Goal: Information Seeking & Learning: Learn about a topic

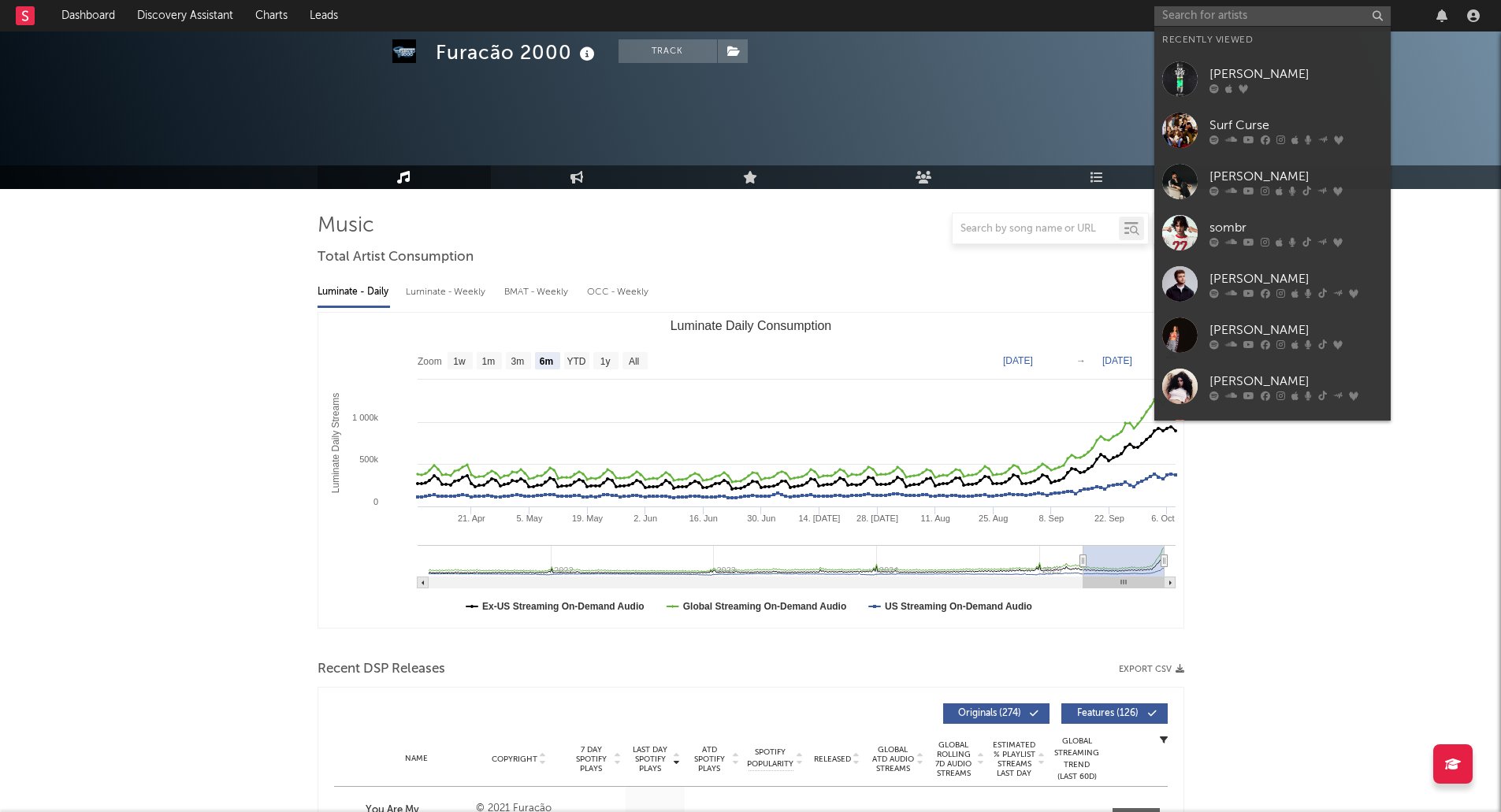
select select "6m"
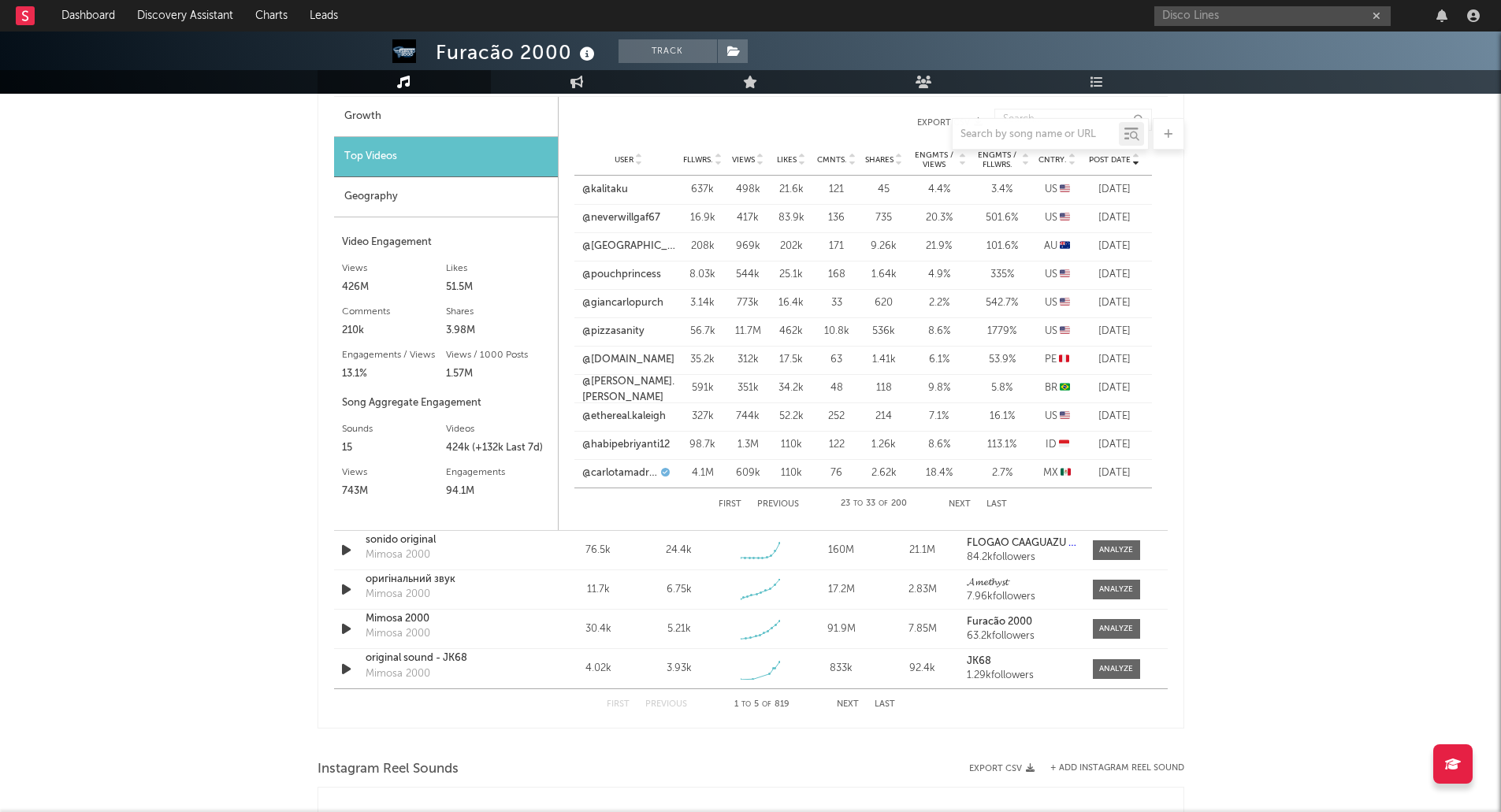
click at [1280, 13] on input "Disco Lines" at bounding box center [1273, 17] width 237 height 20
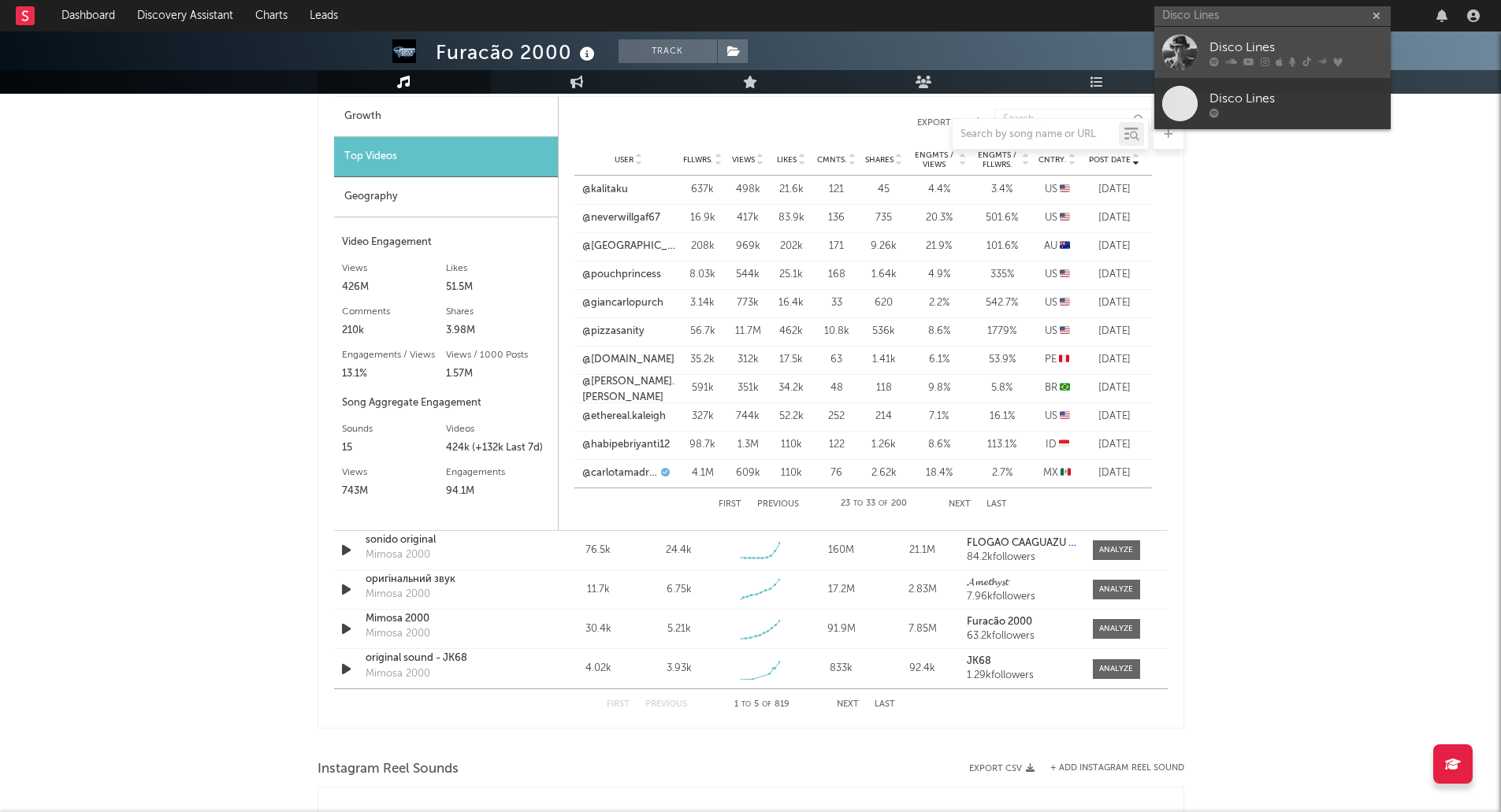
type input "Disco Lines"
click at [1290, 57] on icon at bounding box center [1293, 61] width 7 height 9
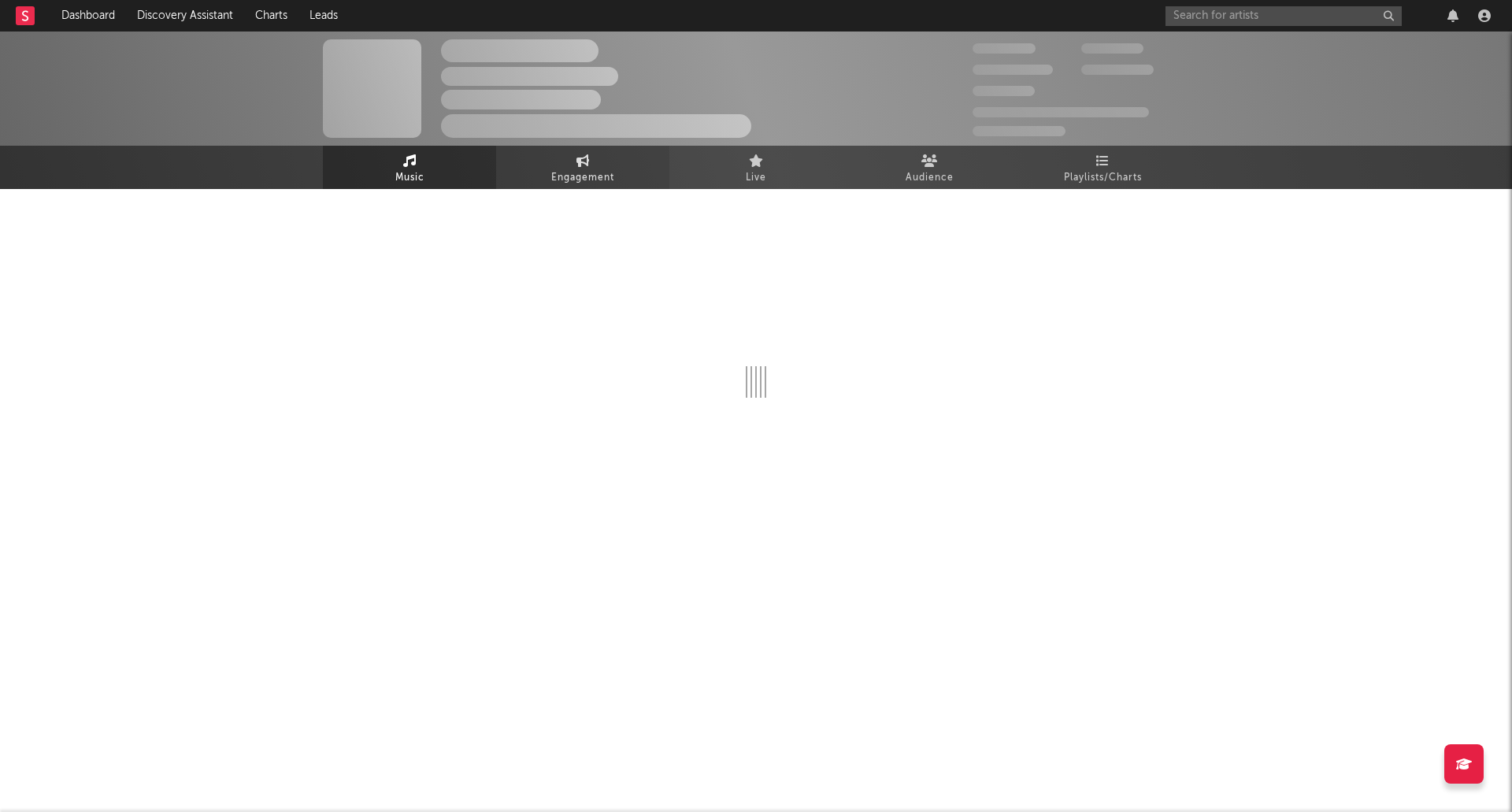
click at [573, 169] on span "Engagement" at bounding box center [582, 178] width 63 height 19
select select "1m"
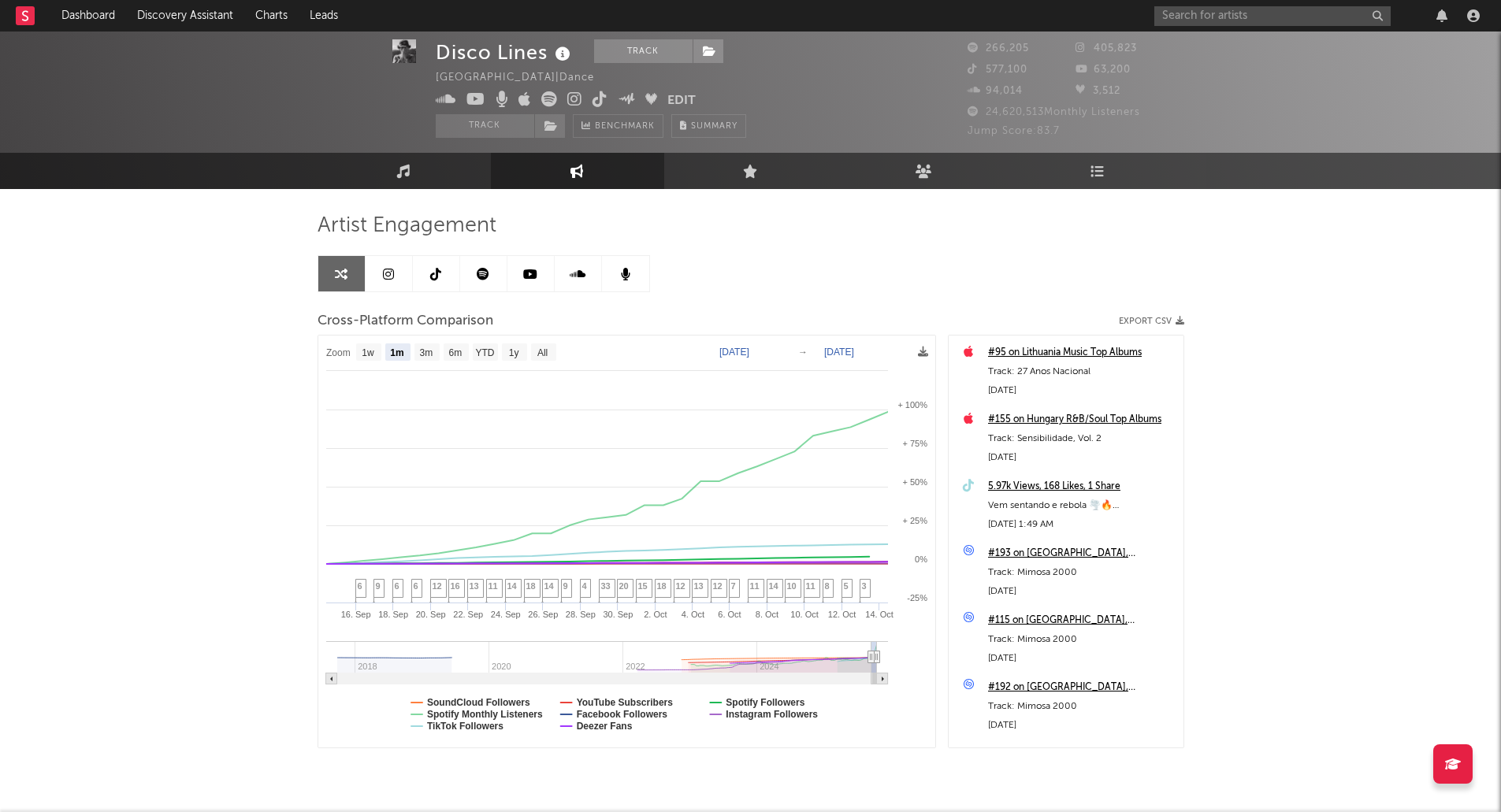
scroll to position [47, 0]
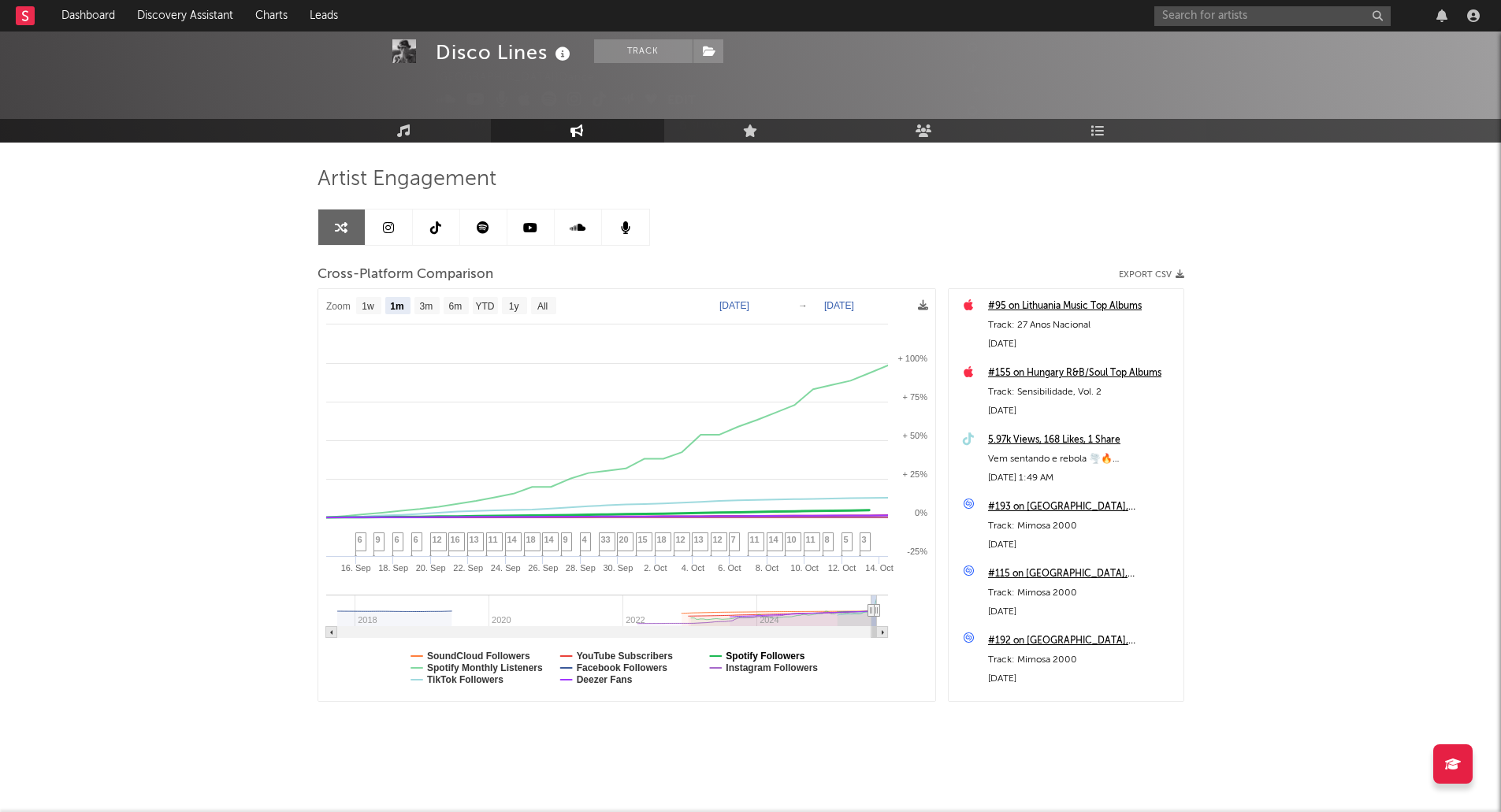
click at [748, 652] on text "Spotify Followers" at bounding box center [766, 656] width 79 height 11
select select "1m"
click at [748, 652] on text "Spotify Followers" at bounding box center [766, 656] width 79 height 11
select select "1m"
click at [487, 664] on text "Spotify Monthly Listeners" at bounding box center [485, 667] width 116 height 11
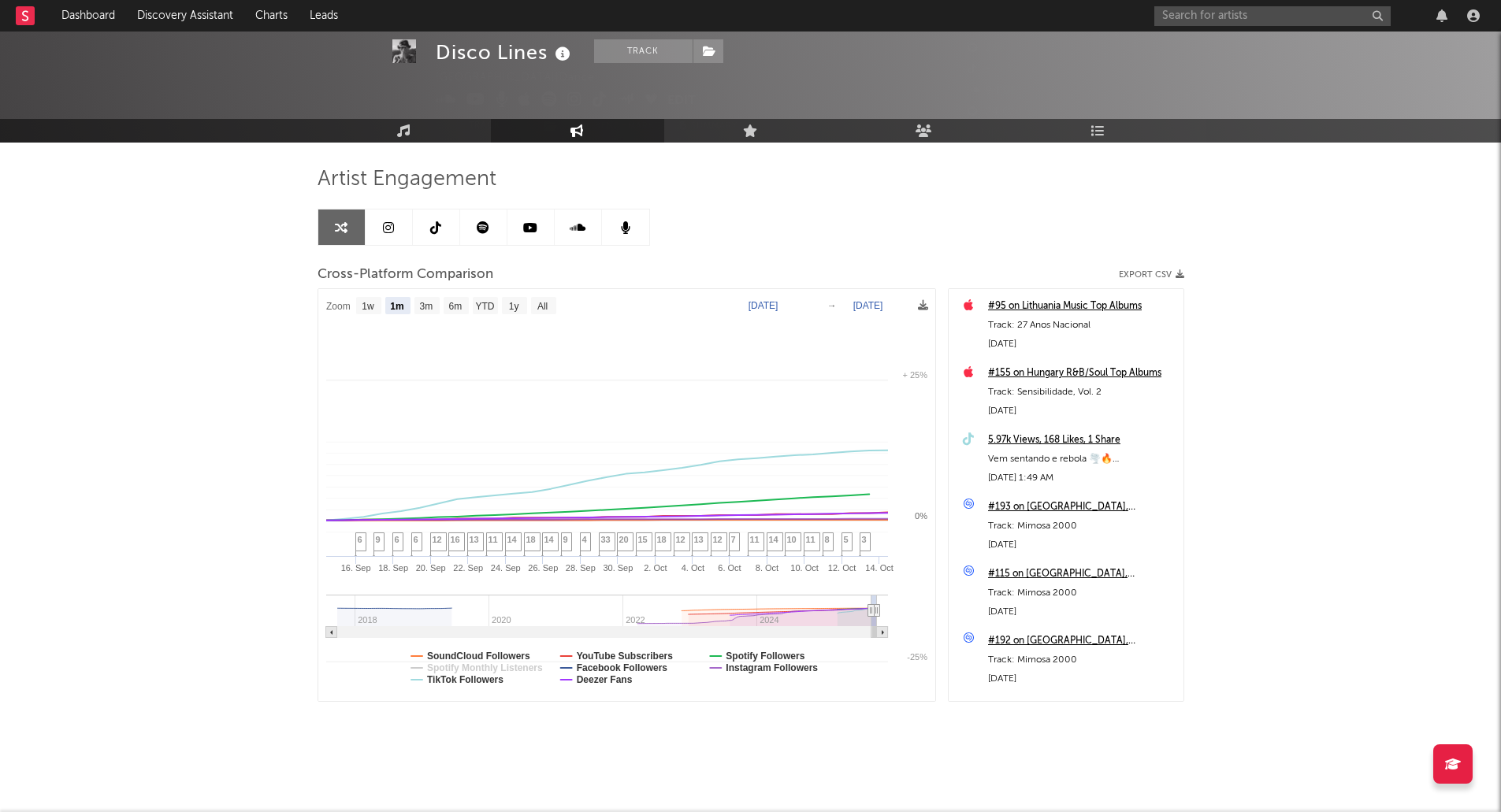
select select "1m"
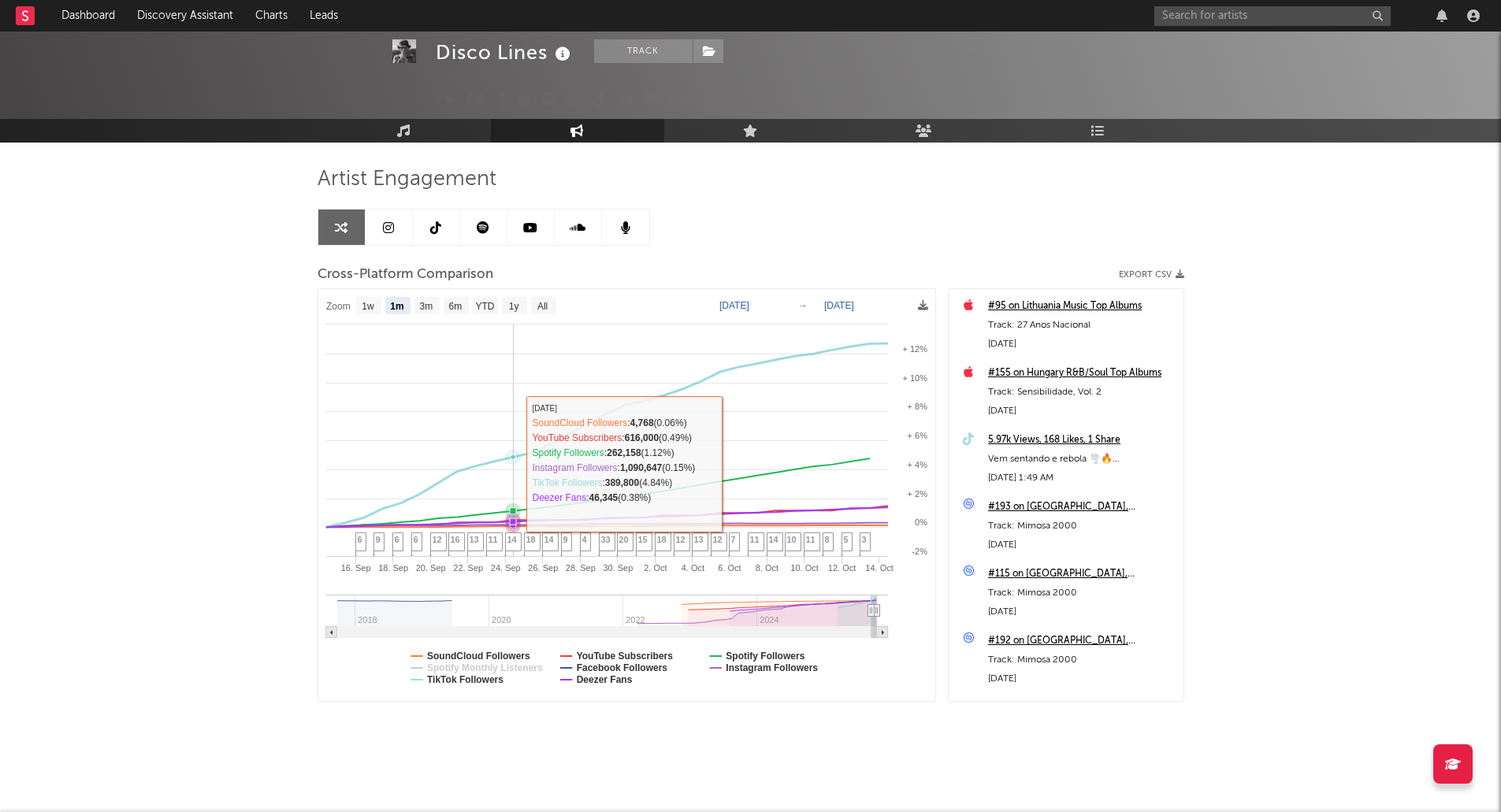
select select "1m"
